Goal: Transaction & Acquisition: Download file/media

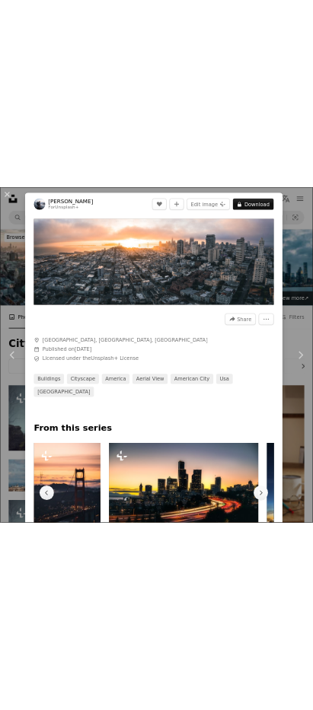
scroll to position [0, 2180]
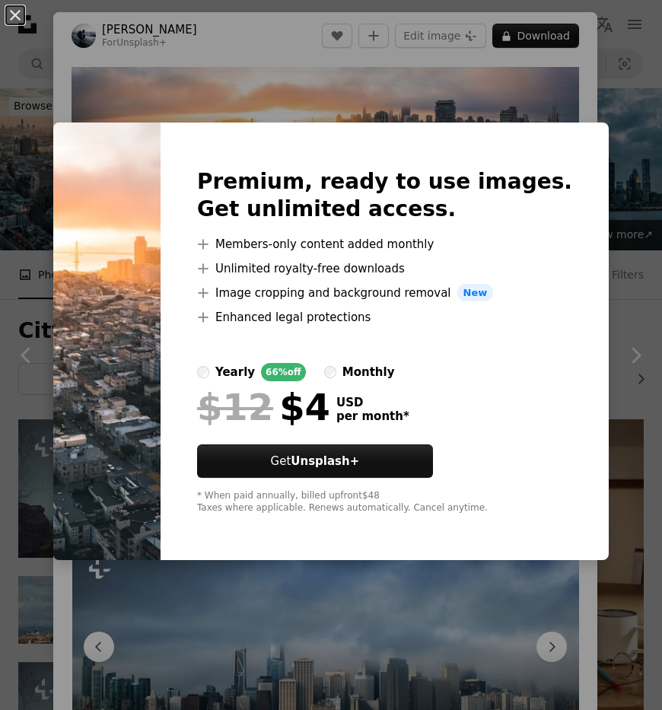
click at [508, 113] on div "An X shape Premium, ready to use images. Get unlimited access. A plus sign Memb…" at bounding box center [331, 355] width 662 height 710
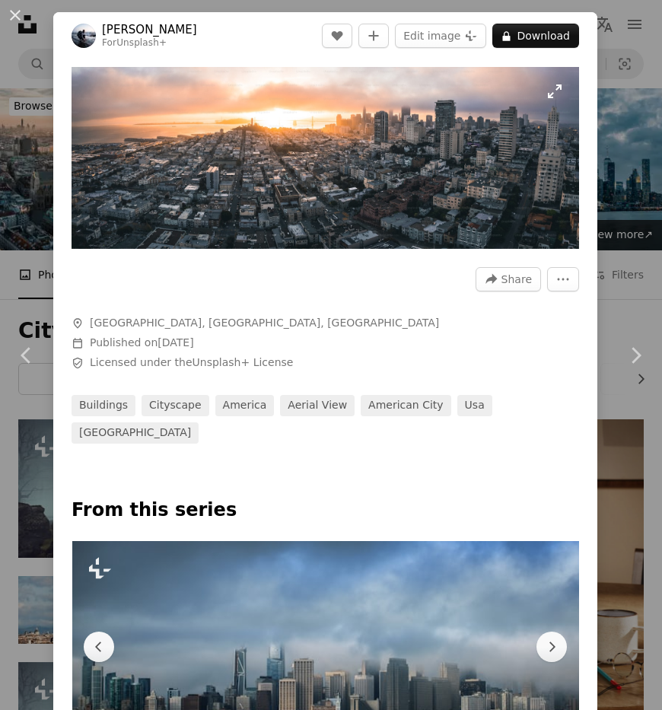
click at [540, 94] on img "Zoom in on this image" at bounding box center [326, 158] width 508 height 182
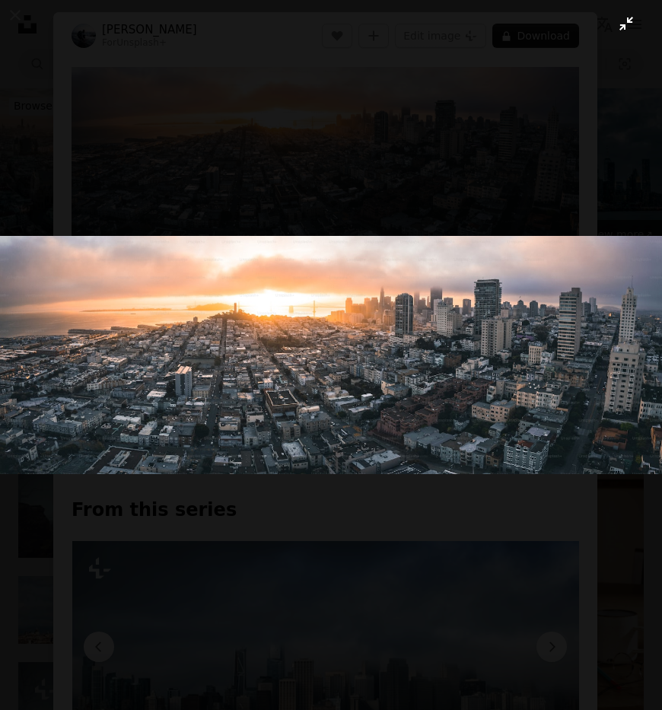
click at [454, 200] on button "Zoom out on this image" at bounding box center [331, 355] width 664 height 712
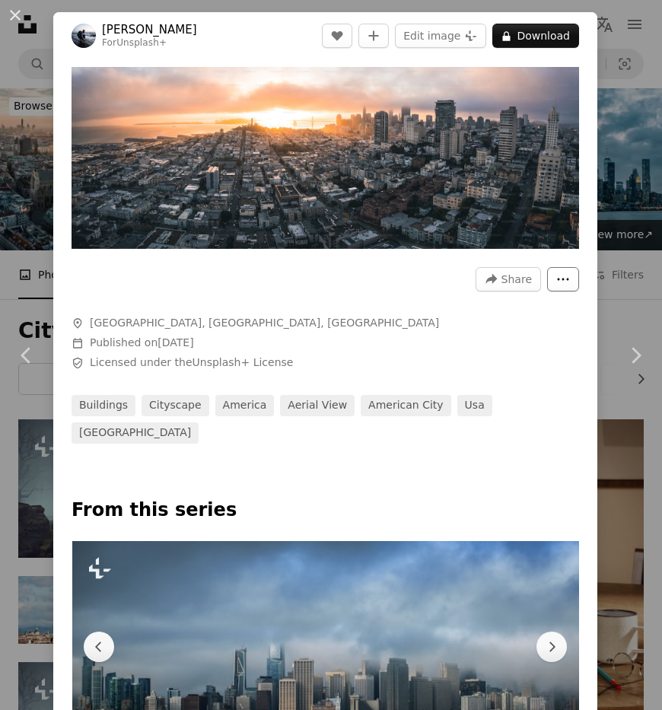
click at [547, 272] on button "More Actions" at bounding box center [563, 279] width 32 height 24
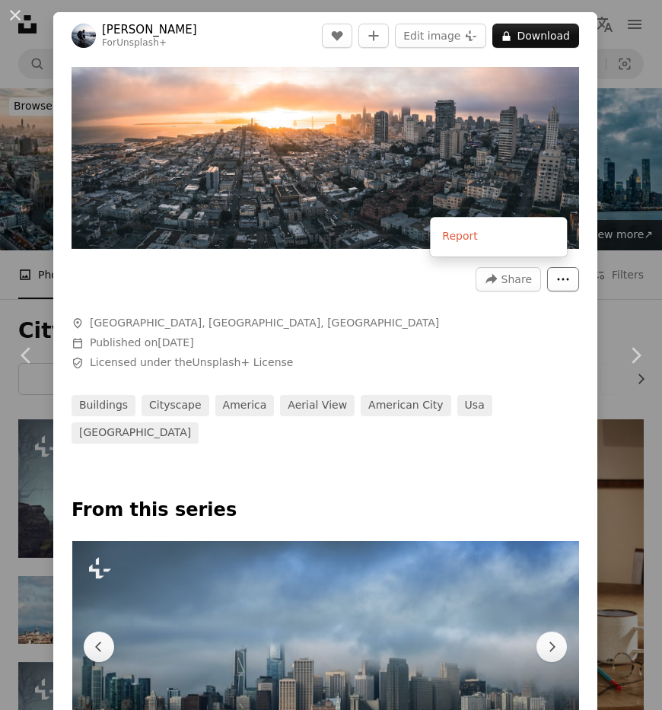
click at [547, 272] on button "More Actions" at bounding box center [563, 279] width 32 height 24
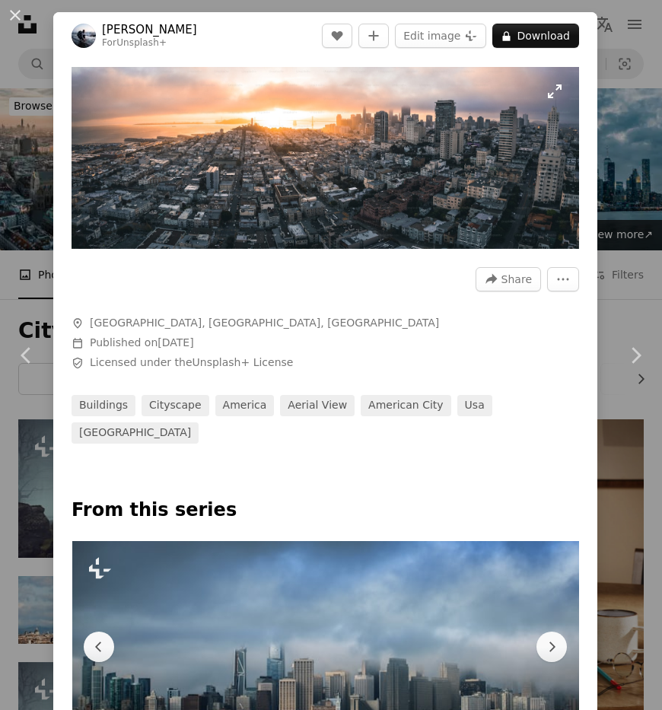
click at [344, 170] on img "Zoom in on this image" at bounding box center [326, 158] width 508 height 182
